Goal: Information Seeking & Learning: Learn about a topic

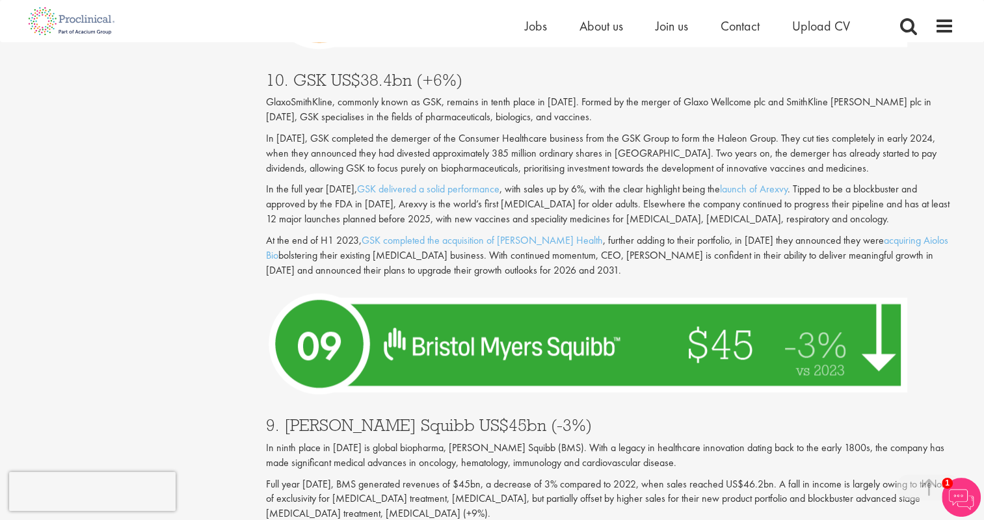
scroll to position [1366, 0]
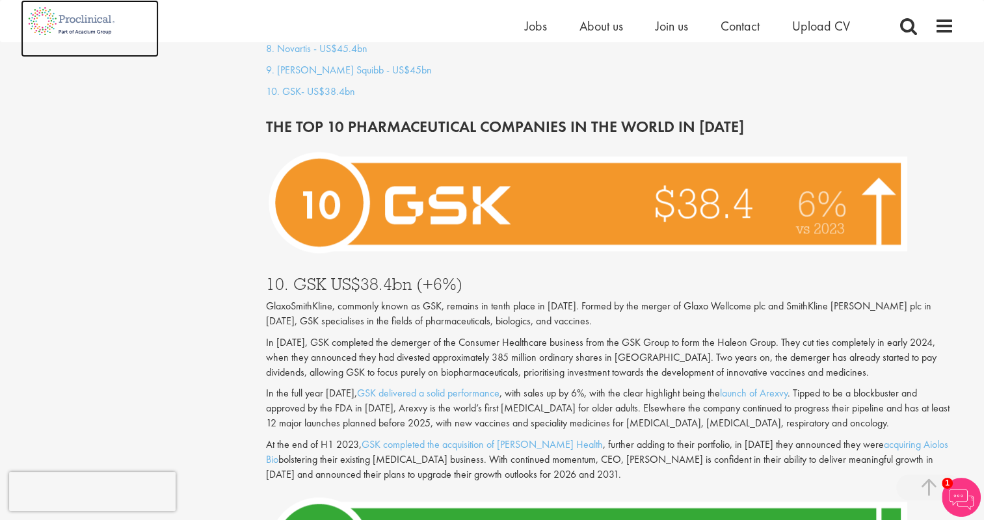
click at [97, 15] on img at bounding box center [72, 21] width 102 height 42
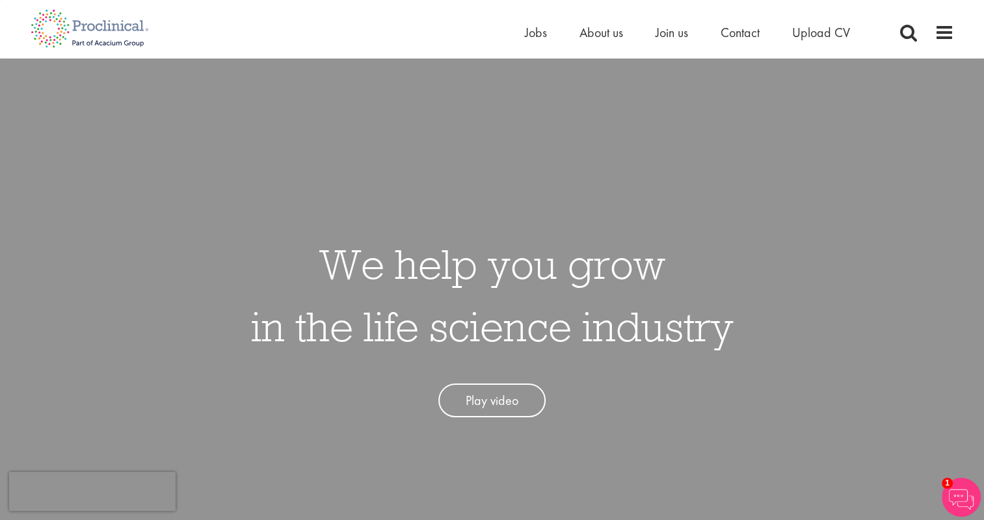
click at [956, 31] on div "Home Jobs About us Join us Contact Upload CV" at bounding box center [492, 24] width 943 height 49
click at [949, 33] on span at bounding box center [945, 33] width 20 height 20
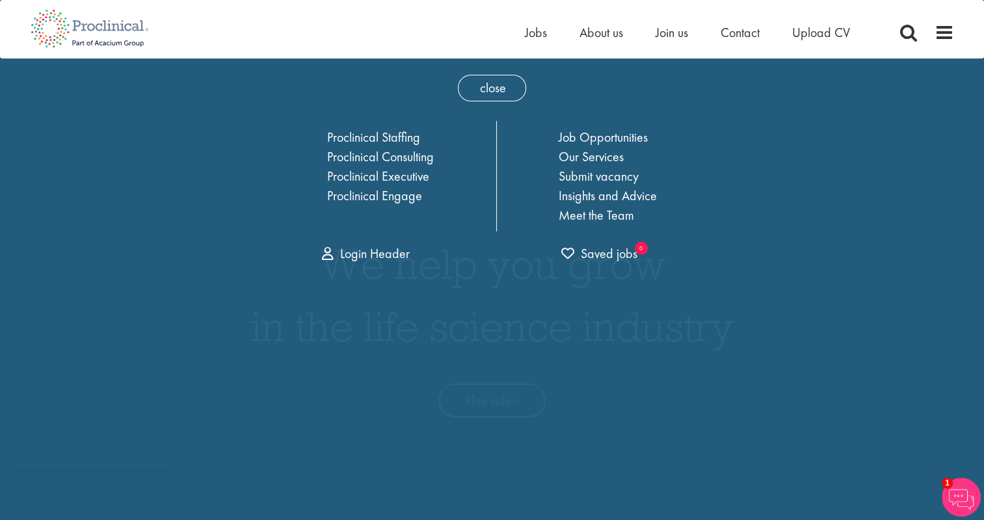
click at [491, 90] on span "close" at bounding box center [492, 88] width 68 height 27
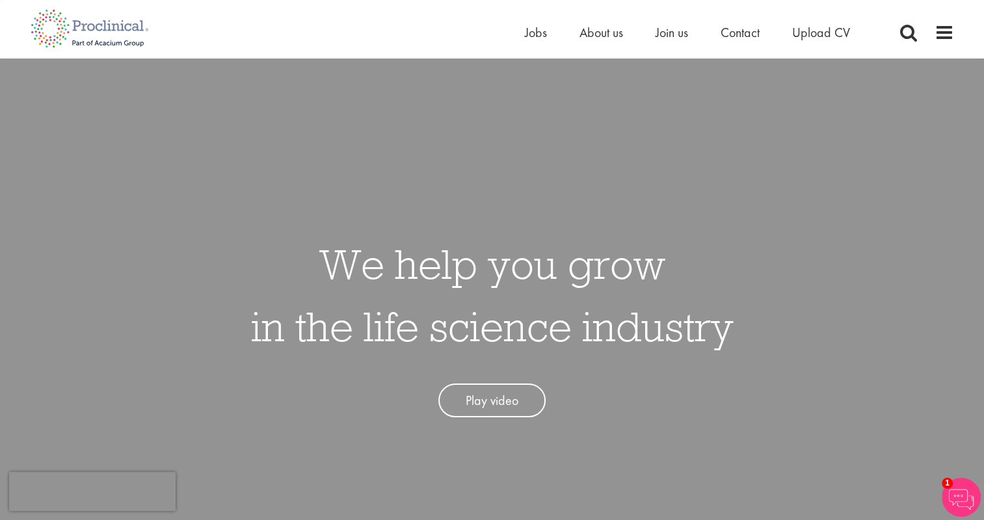
click at [295, 34] on div "Home Jobs About us Join us Contact Upload CV" at bounding box center [488, 24] width 934 height 49
